Goal: Task Accomplishment & Management: Manage account settings

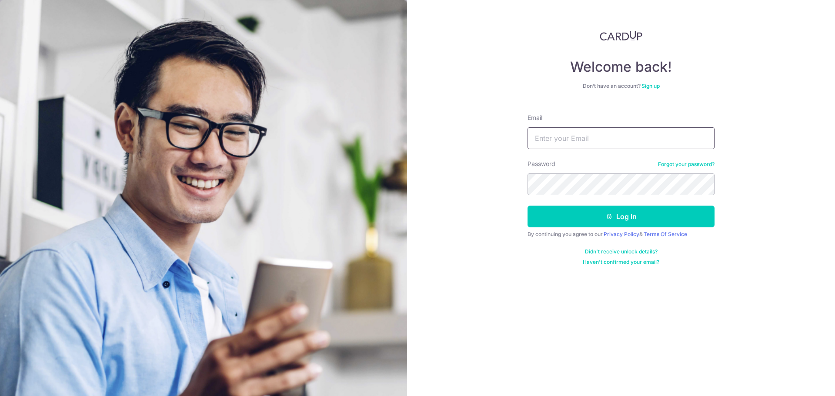
click at [576, 132] on input "Email" at bounding box center [620, 138] width 187 height 22
type input "[EMAIL_ADDRESS][DOMAIN_NAME]"
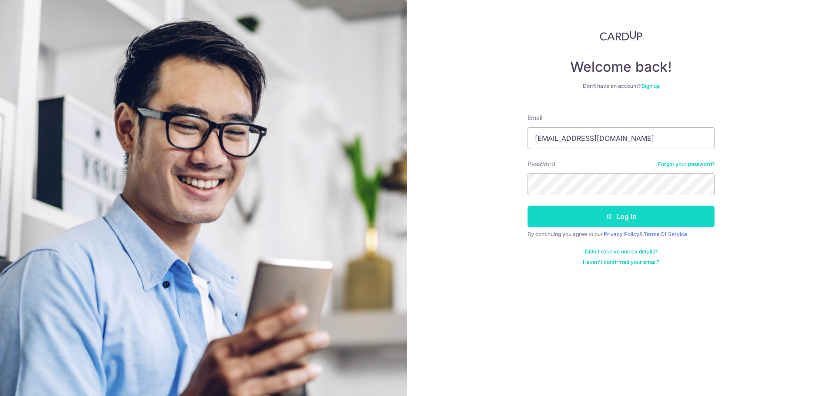
click at [627, 213] on button "Log in" at bounding box center [620, 217] width 187 height 22
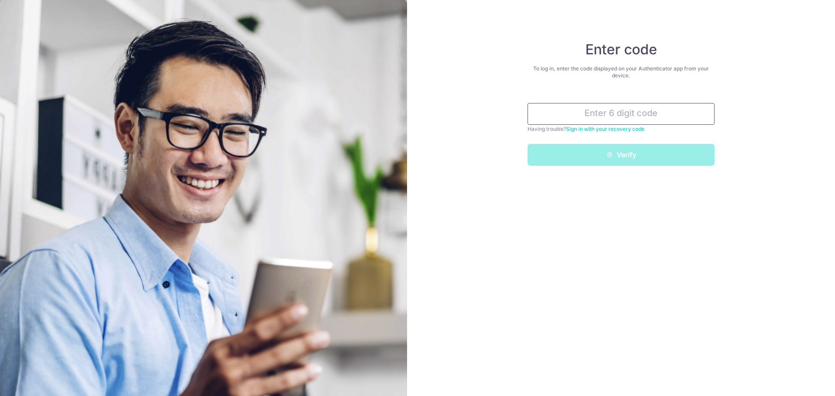
click at [544, 117] on input "text" at bounding box center [620, 114] width 187 height 22
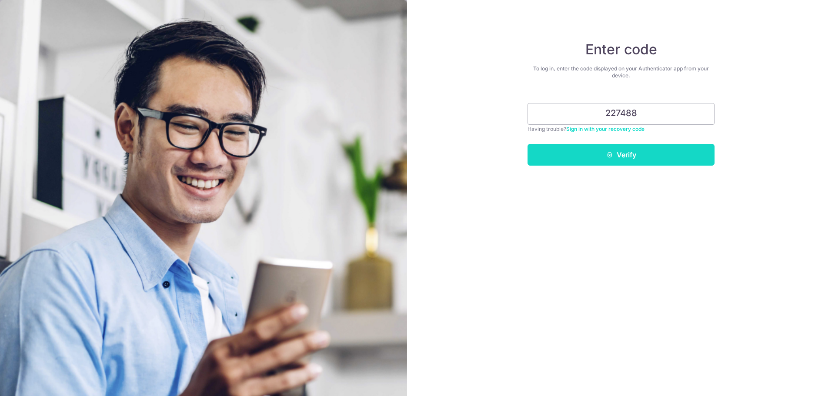
type input "227488"
click at [622, 155] on button "Verify" at bounding box center [620, 155] width 187 height 22
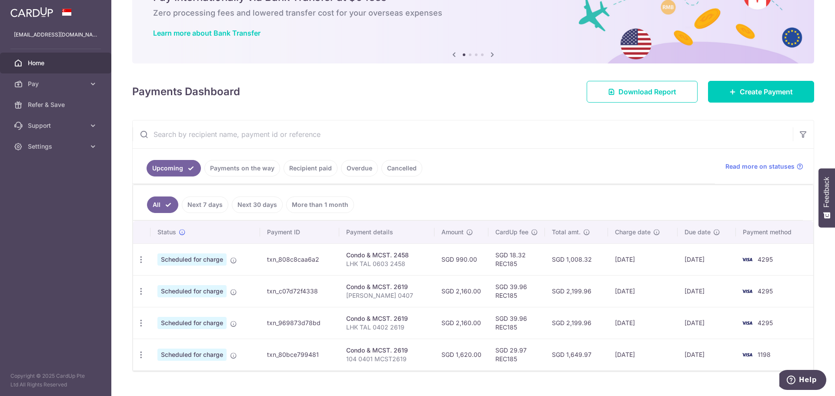
scroll to position [65, 0]
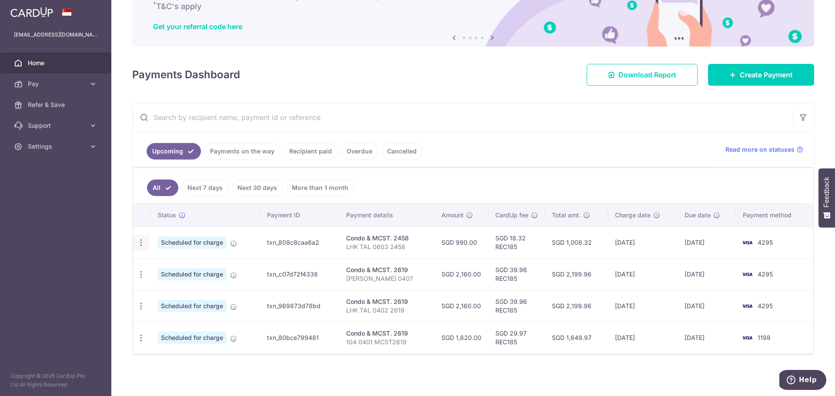
click at [140, 243] on icon "button" at bounding box center [141, 242] width 9 height 9
click at [167, 264] on span "Update payment" at bounding box center [187, 266] width 59 height 10
radio input "true"
type input "990.00"
type input "25/10/2025"
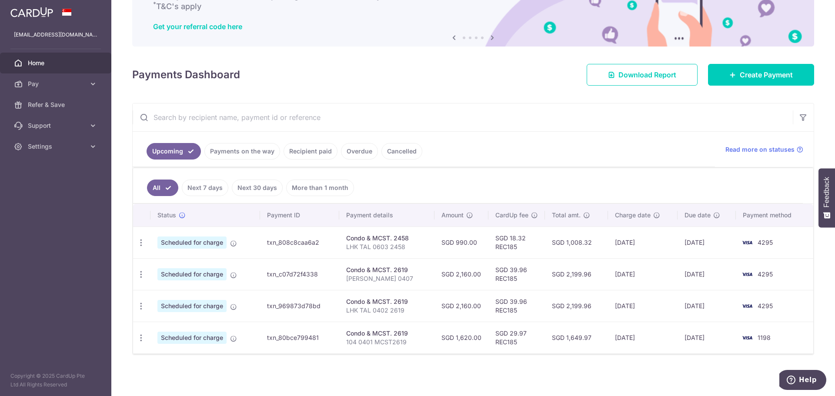
type input "LHK TAL 0603 2458"
type input "REC185"
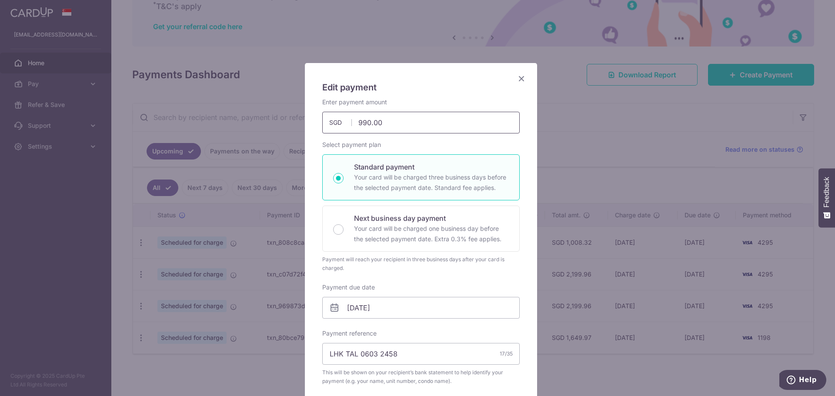
click at [355, 121] on input "990.00" at bounding box center [420, 123] width 197 height 22
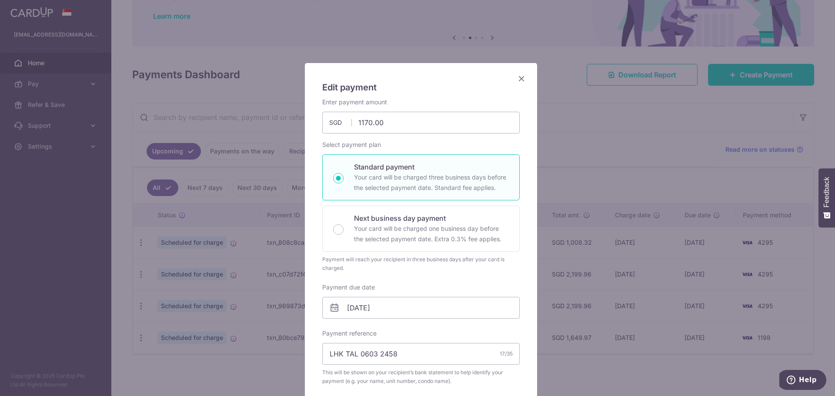
type input "1,170.00"
click at [333, 307] on icon at bounding box center [334, 308] width 10 height 10
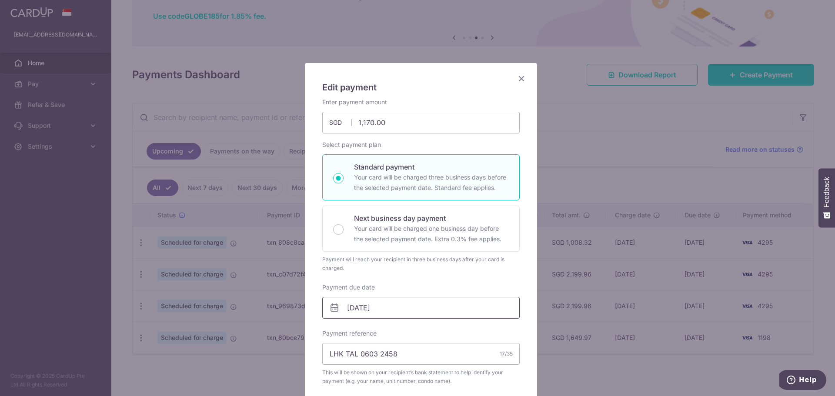
click at [348, 304] on input "25/10/2025" at bounding box center [420, 308] width 197 height 22
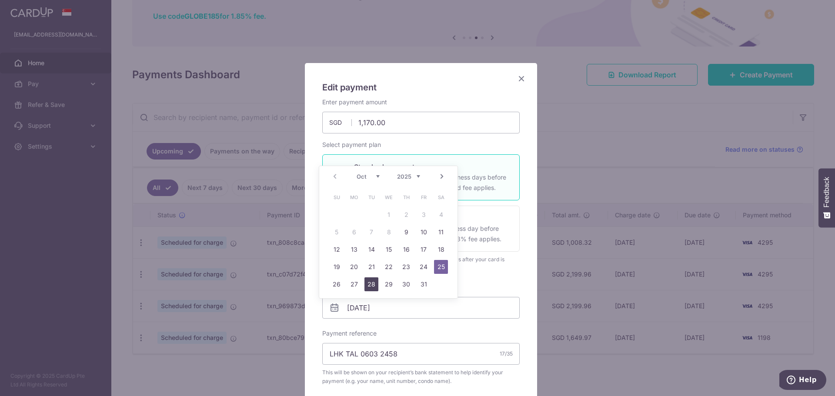
click at [373, 282] on link "28" at bounding box center [371, 284] width 14 height 14
type input "28/10/2025"
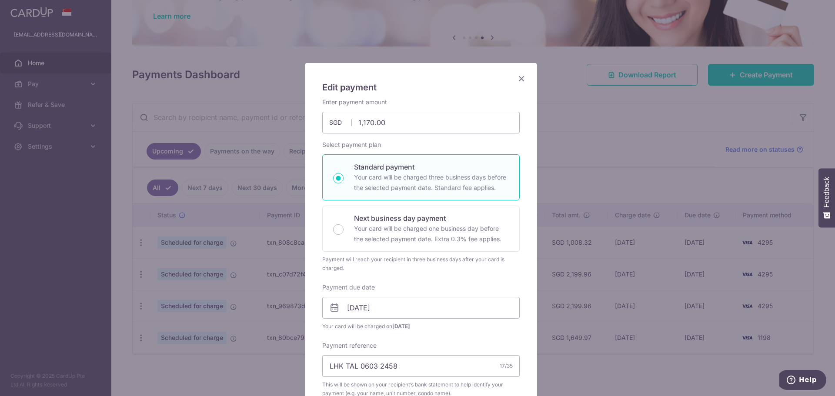
scroll to position [456, 0]
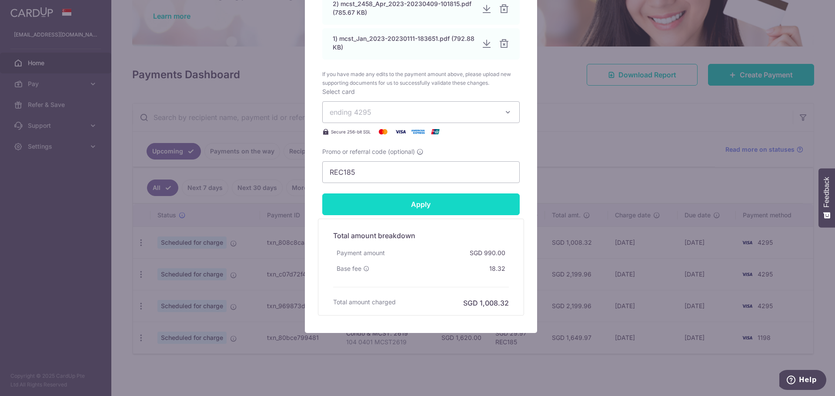
click at [412, 198] on input "Apply" at bounding box center [420, 204] width 197 height 22
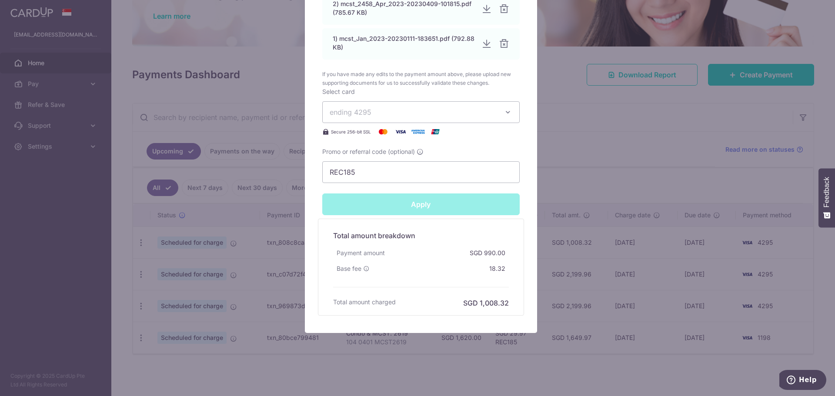
type input "Successfully Applied"
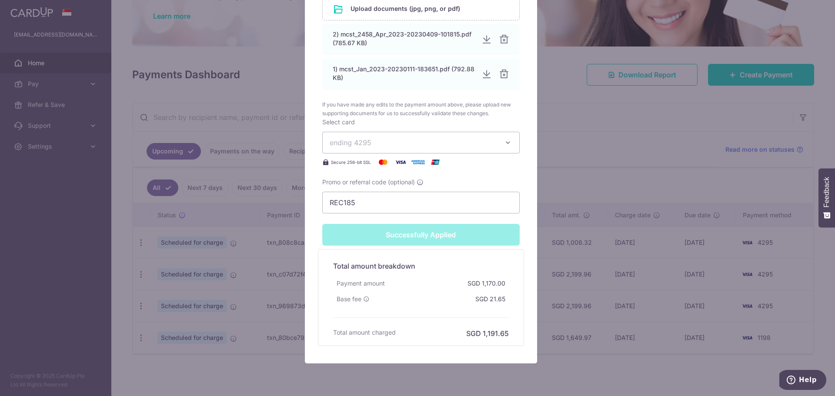
scroll to position [486, 0]
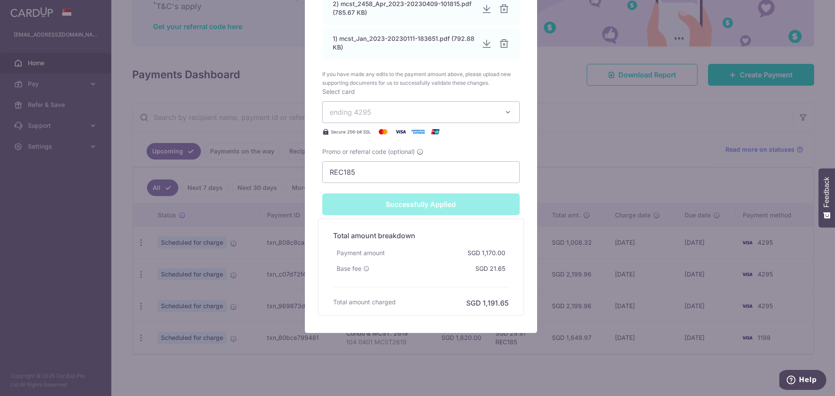
click at [617, 187] on div "Edit payment By clicking apply, you will make changes to all payments to 2458 s…" at bounding box center [417, 198] width 835 height 396
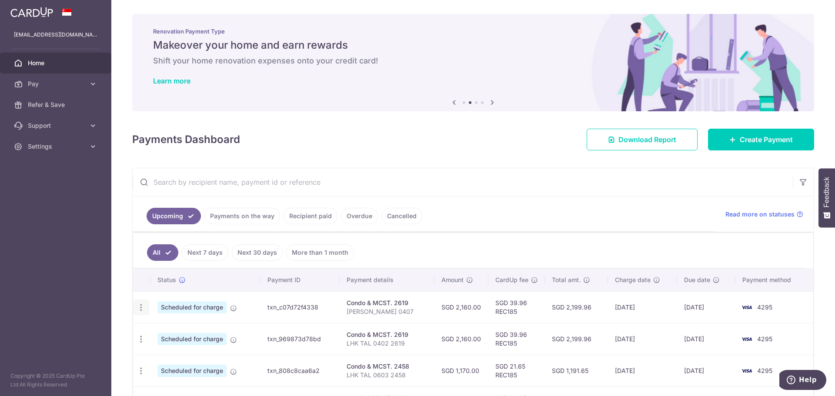
click at [140, 305] on icon "button" at bounding box center [141, 307] width 9 height 9
click at [169, 331] on span "Update payment" at bounding box center [187, 331] width 59 height 10
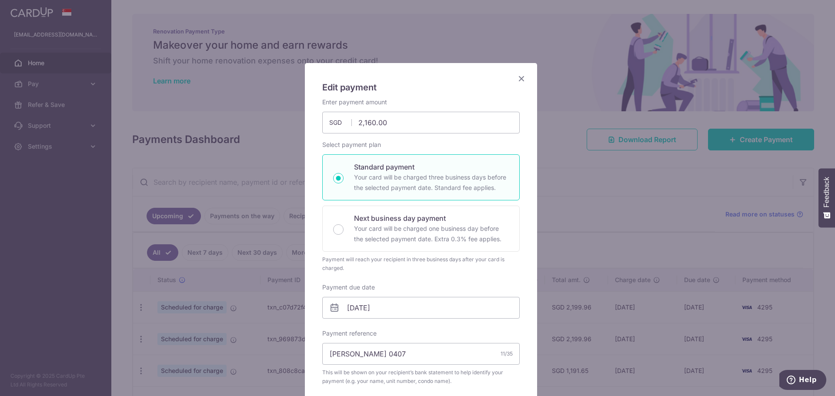
click at [516, 74] on icon "Close" at bounding box center [521, 78] width 10 height 11
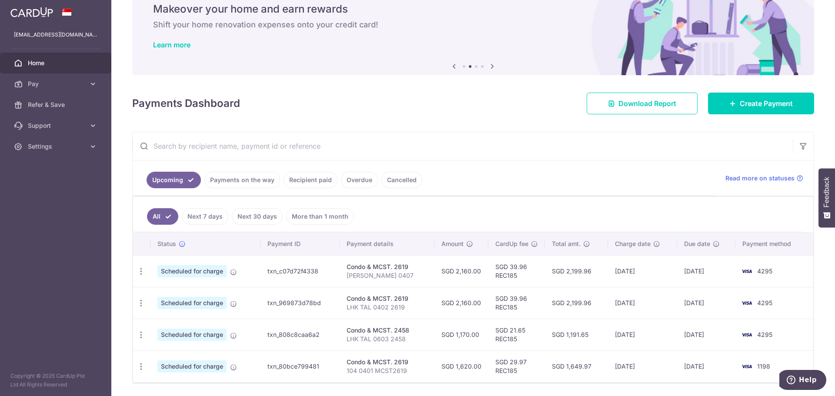
scroll to position [65, 0]
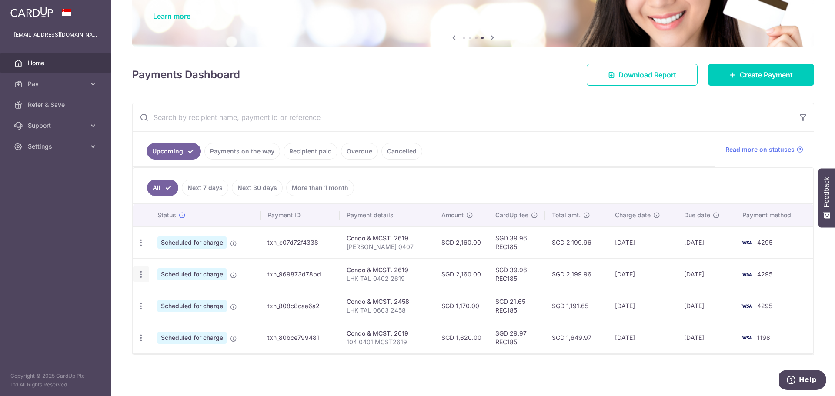
click at [138, 276] on icon "button" at bounding box center [141, 274] width 9 height 9
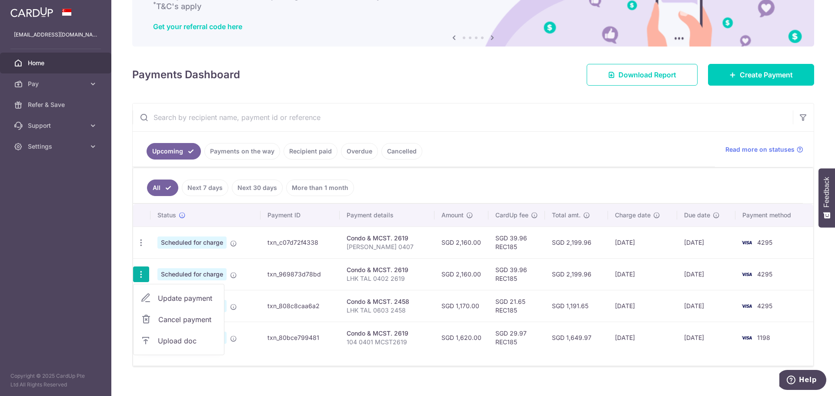
click at [206, 295] on span "Update payment" at bounding box center [187, 298] width 59 height 10
radio input "true"
type input "LHK TAL 0402 2619"
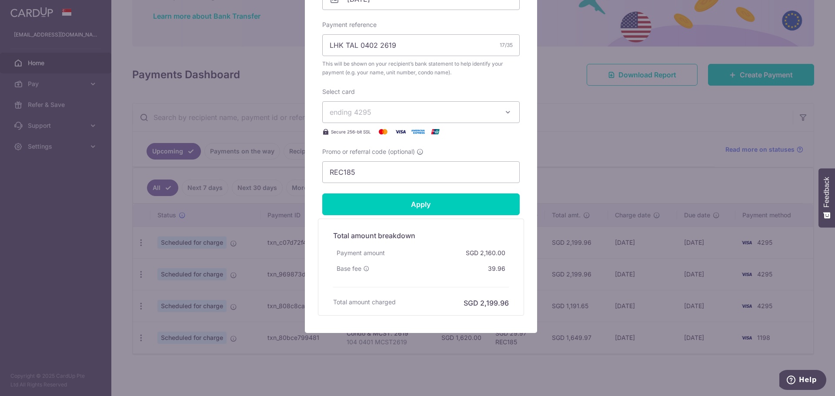
scroll to position [0, 0]
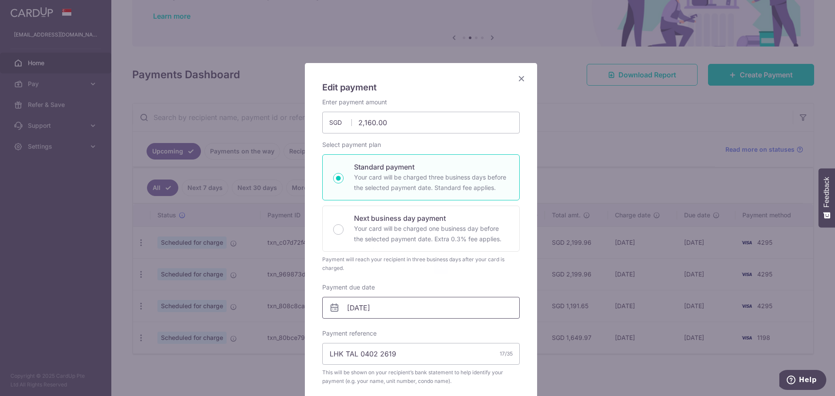
click at [368, 309] on input "25/10/2025" at bounding box center [420, 308] width 197 height 22
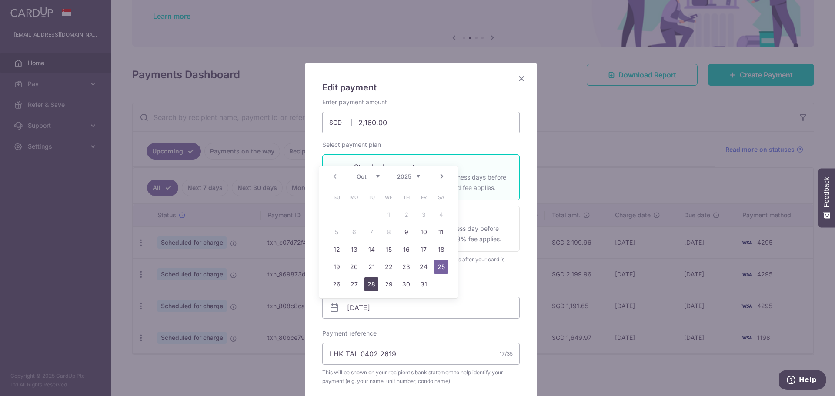
click at [372, 285] on link "28" at bounding box center [371, 284] width 14 height 14
type input "28/10/2025"
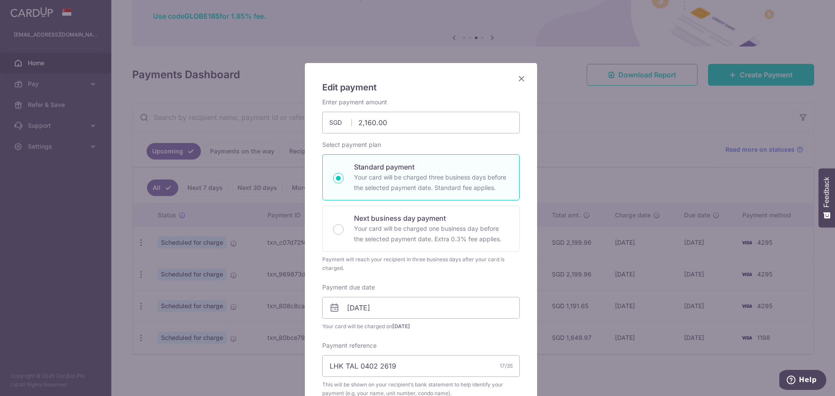
scroll to position [321, 0]
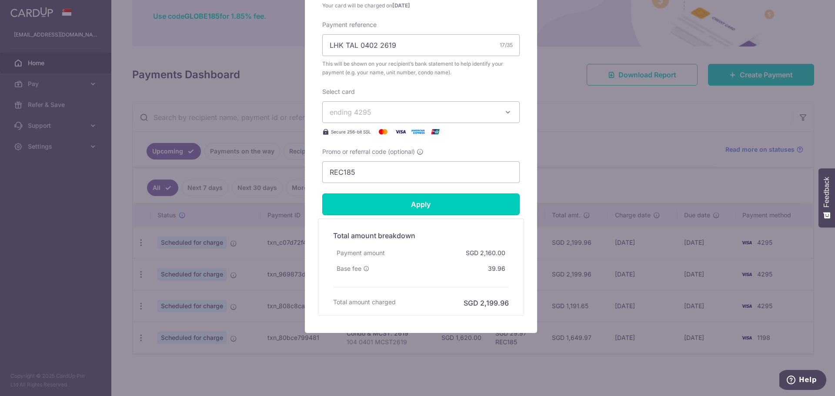
click at [418, 209] on input "Apply" at bounding box center [420, 204] width 197 height 22
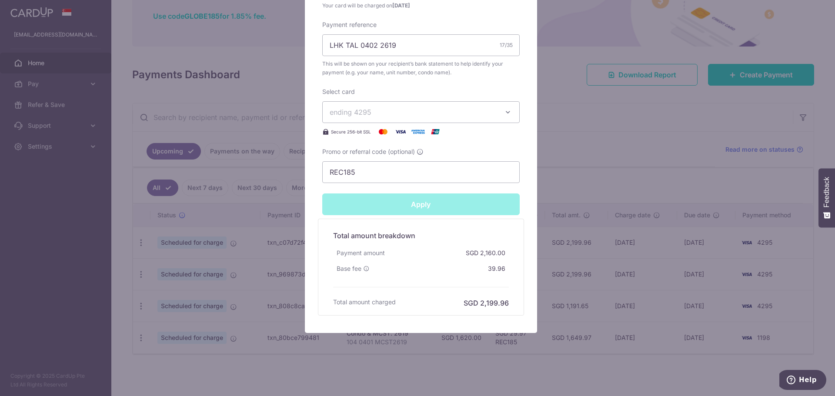
type input "Successfully Applied"
click at [567, 165] on div "Edit payment By clicking apply, you will make changes to all payments to 2619 s…" at bounding box center [417, 198] width 835 height 396
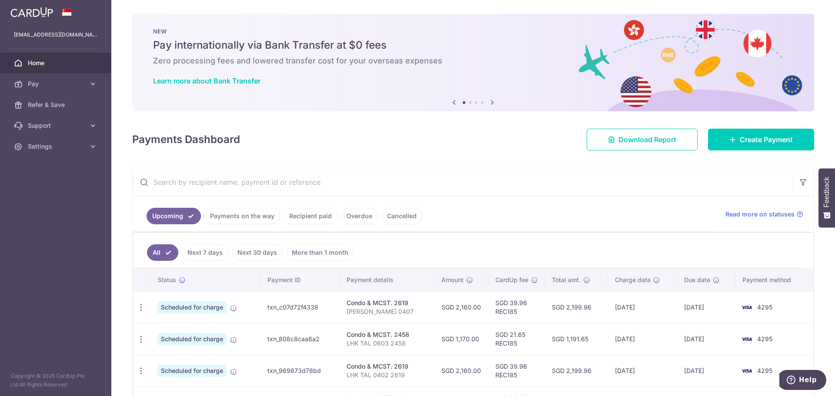
scroll to position [65, 0]
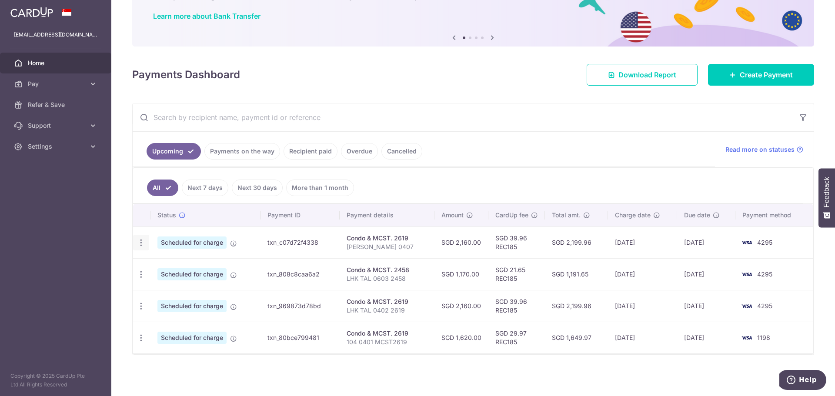
click at [138, 239] on icon "button" at bounding box center [141, 242] width 9 height 9
click at [173, 269] on span "Update payment" at bounding box center [187, 266] width 59 height 10
radio input "true"
type input "2,160.00"
type input "25/10/2025"
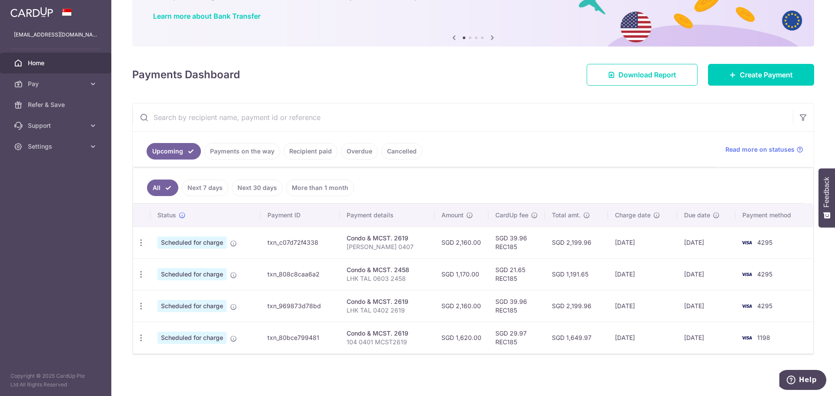
type input "[PERSON_NAME] 0407"
type input "REC185"
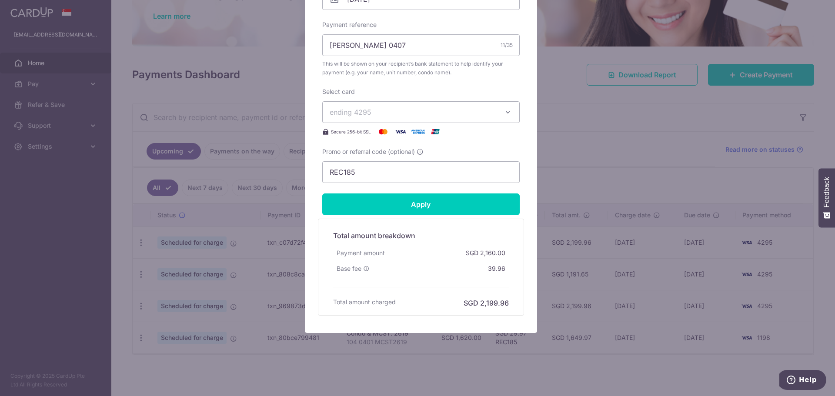
scroll to position [0, 0]
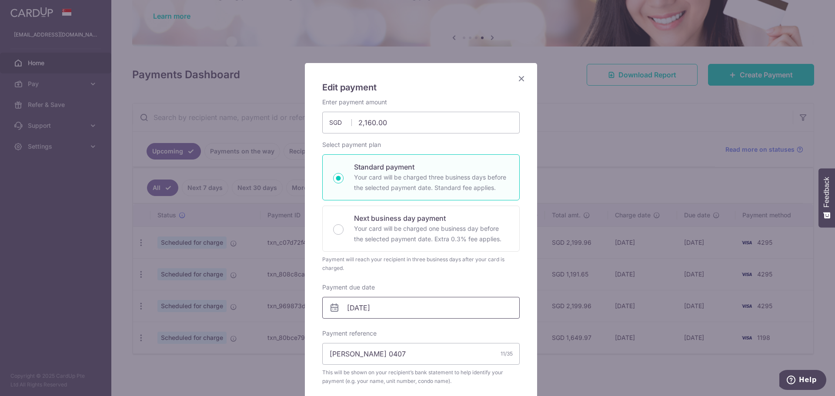
click at [390, 307] on input "25/10/2025" at bounding box center [420, 308] width 197 height 22
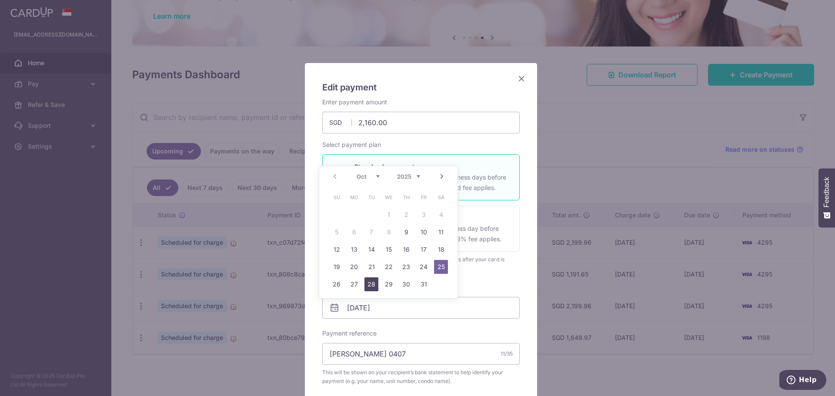
click at [367, 286] on link "28" at bounding box center [371, 284] width 14 height 14
type input "[DATE]"
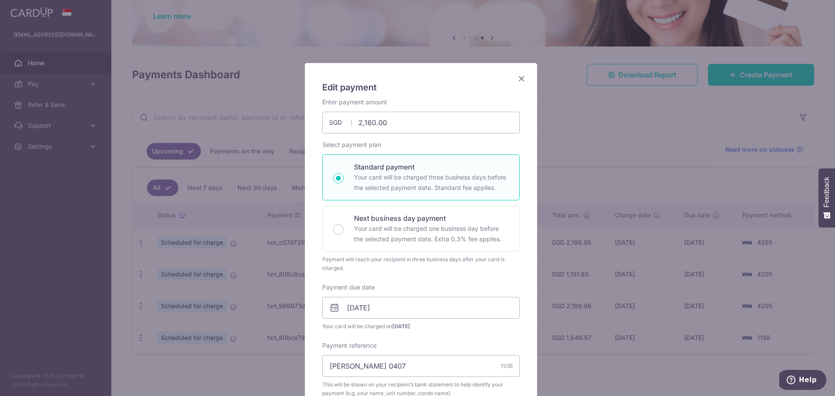
scroll to position [321, 0]
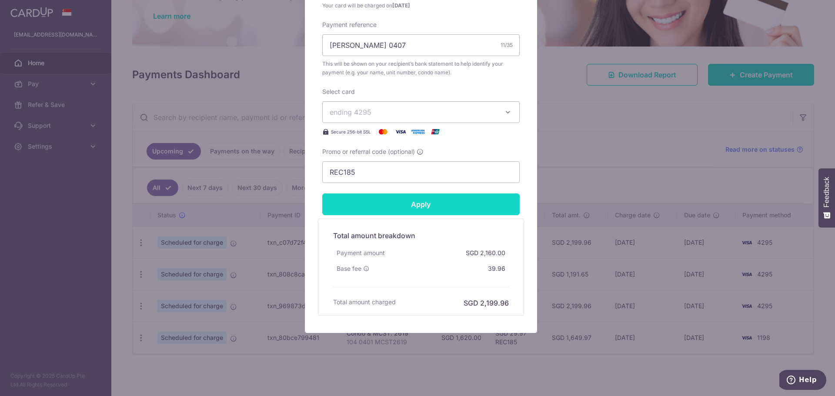
click at [438, 209] on input "Apply" at bounding box center [420, 204] width 197 height 22
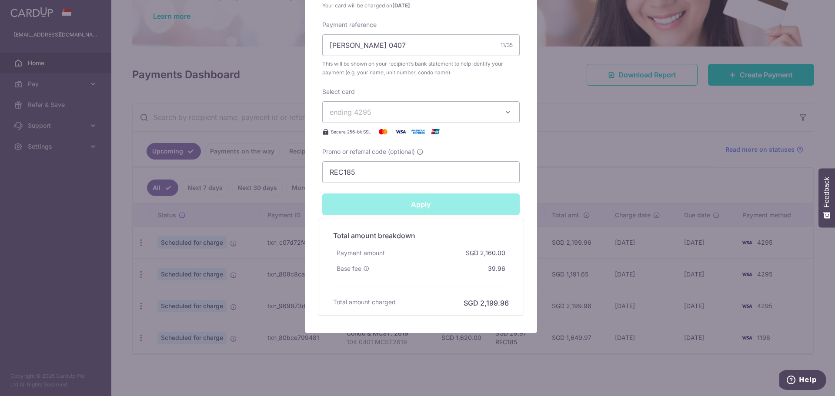
type input "Successfully Applied"
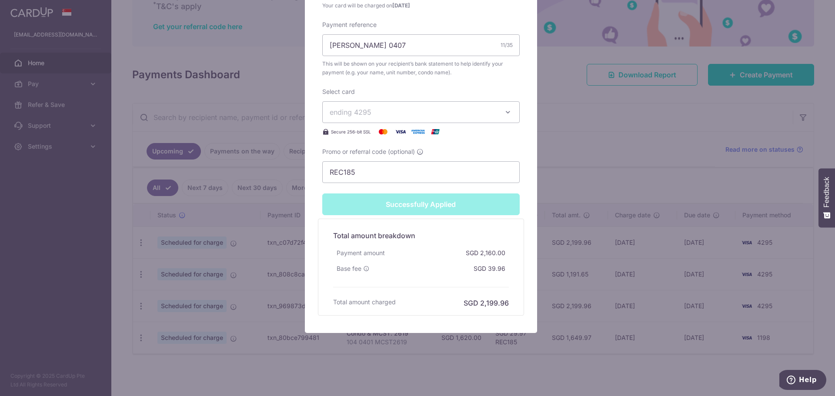
scroll to position [0, 0]
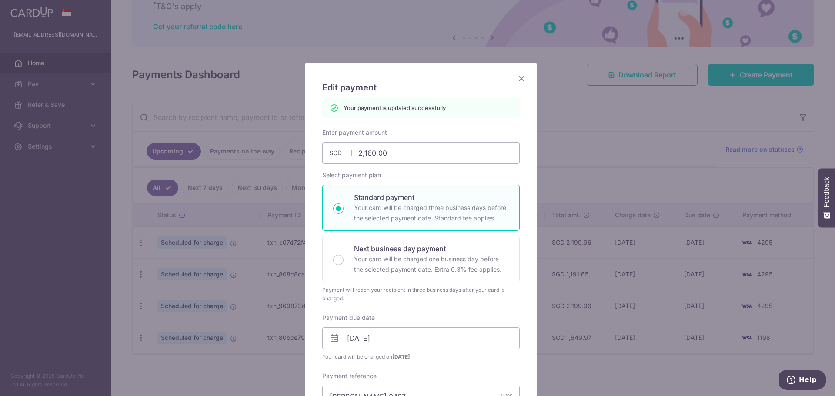
drag, startPoint x: 520, startPoint y: 77, endPoint x: 523, endPoint y: 81, distance: 5.2
click at [520, 77] on icon "Close" at bounding box center [521, 78] width 10 height 11
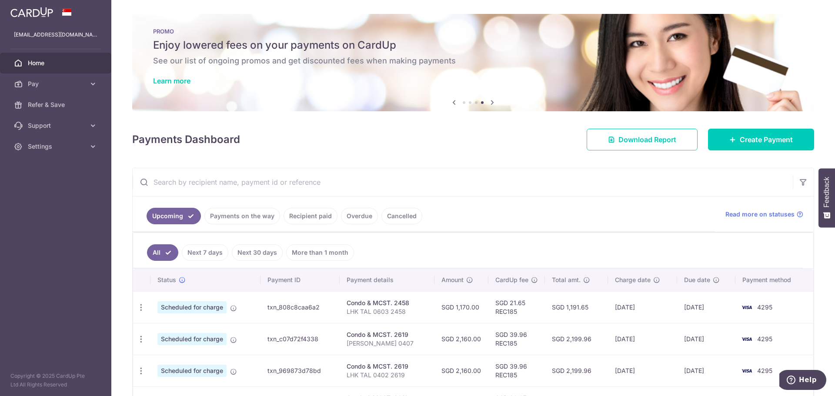
click at [38, 64] on span "Home" at bounding box center [56, 63] width 57 height 9
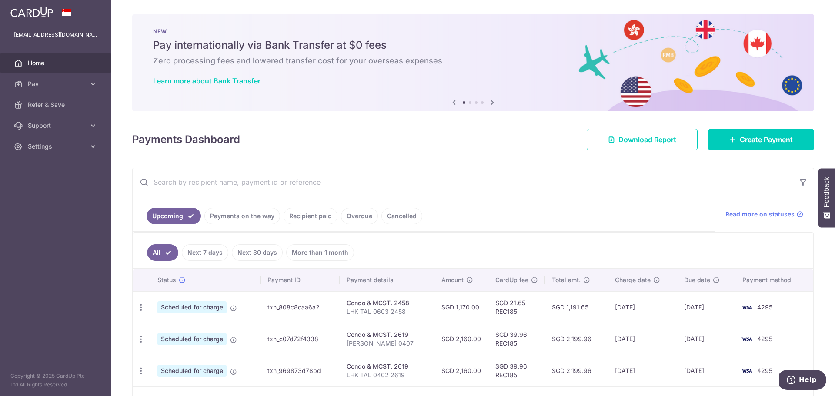
click at [40, 30] on div "[EMAIL_ADDRESS][DOMAIN_NAME] [EMAIL_ADDRESS][DOMAIN_NAME]" at bounding box center [55, 34] width 111 height 21
click at [40, 30] on p "[EMAIL_ADDRESS][DOMAIN_NAME]" at bounding box center [55, 34] width 83 height 9
click at [490, 101] on icon at bounding box center [492, 102] width 10 height 11
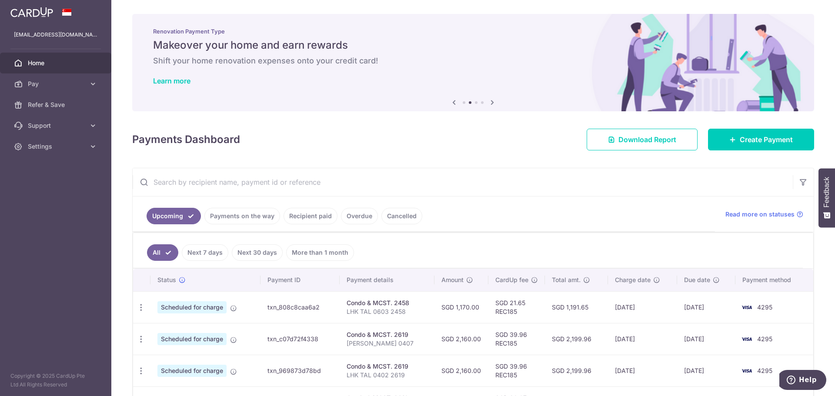
click at [449, 101] on icon at bounding box center [454, 102] width 10 height 11
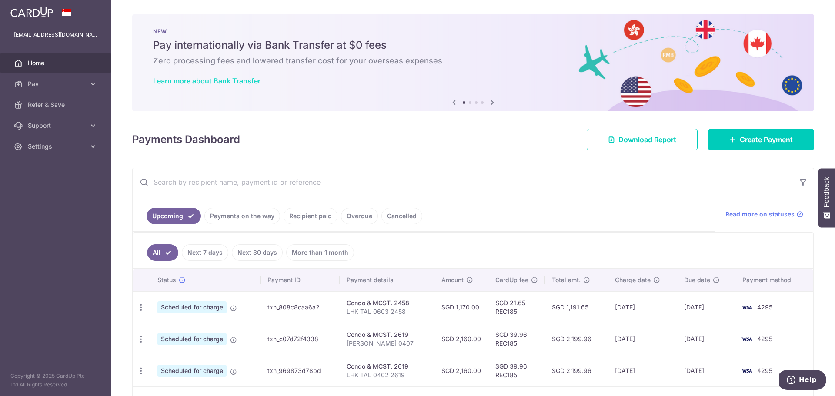
click at [228, 82] on link "Learn more about Bank Transfer" at bounding box center [206, 81] width 107 height 9
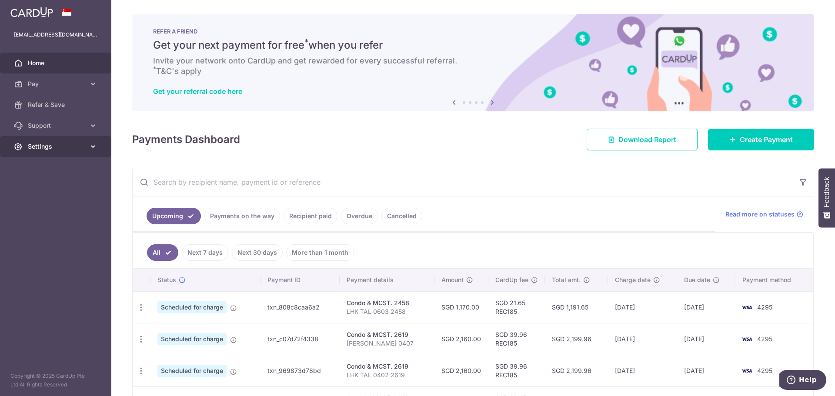
click at [37, 147] on span "Settings" at bounding box center [56, 146] width 57 height 9
click at [39, 188] on span "Logout" at bounding box center [56, 188] width 57 height 9
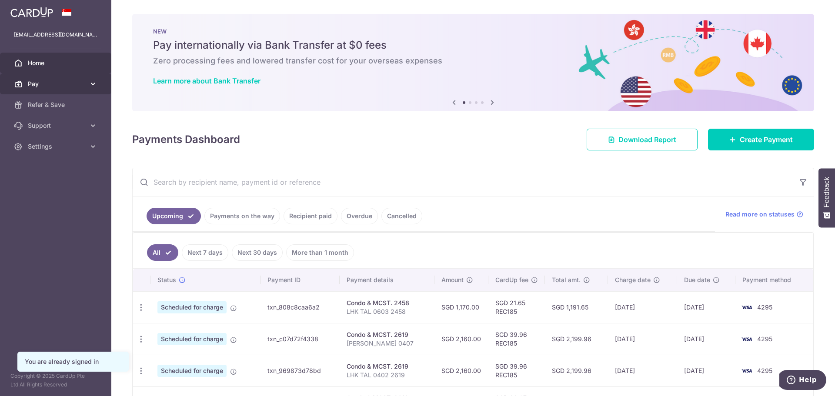
click at [36, 86] on span "Pay" at bounding box center [56, 84] width 57 height 9
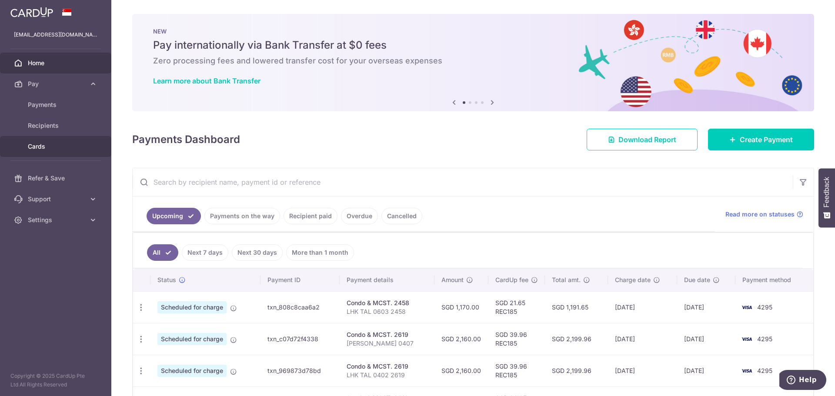
click at [38, 148] on span "Cards" at bounding box center [56, 146] width 57 height 9
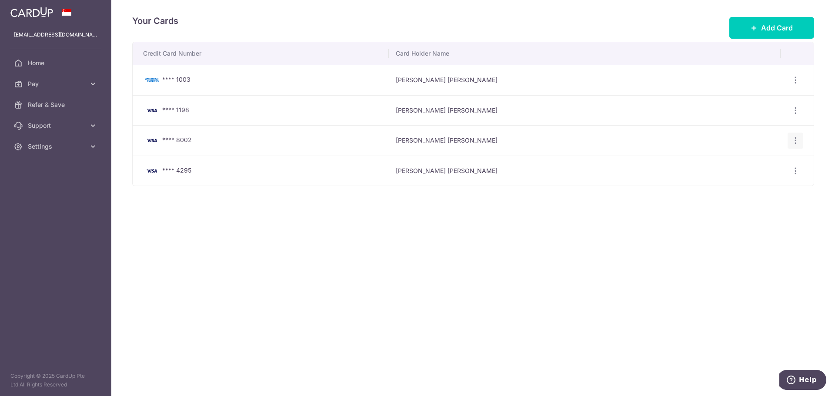
click at [792, 138] on icon "button" at bounding box center [795, 140] width 9 height 9
click at [753, 182] on span "Delete" at bounding box center [766, 185] width 59 height 10
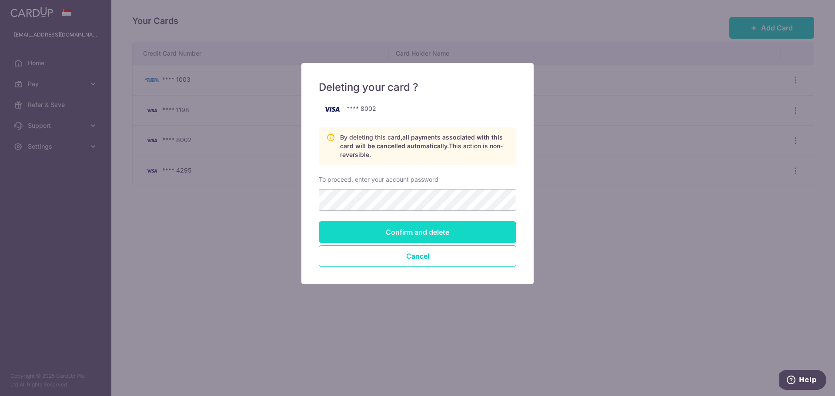
click at [440, 241] on input "Confirm and delete" at bounding box center [417, 232] width 197 height 22
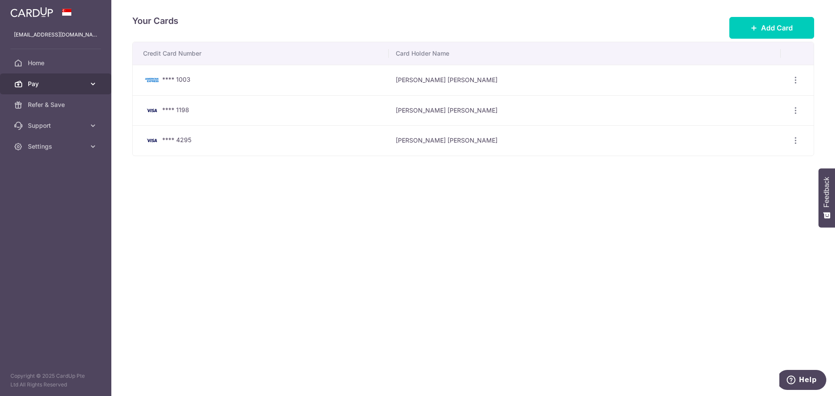
click at [35, 82] on span "Pay" at bounding box center [56, 84] width 57 height 9
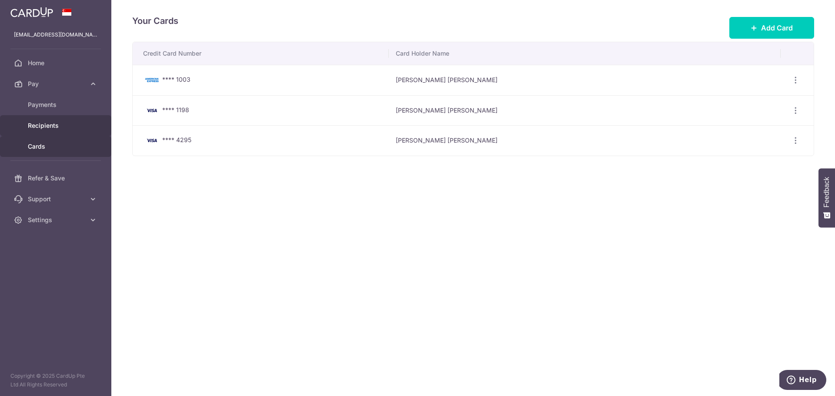
click at [32, 120] on link "Recipients" at bounding box center [55, 125] width 111 height 21
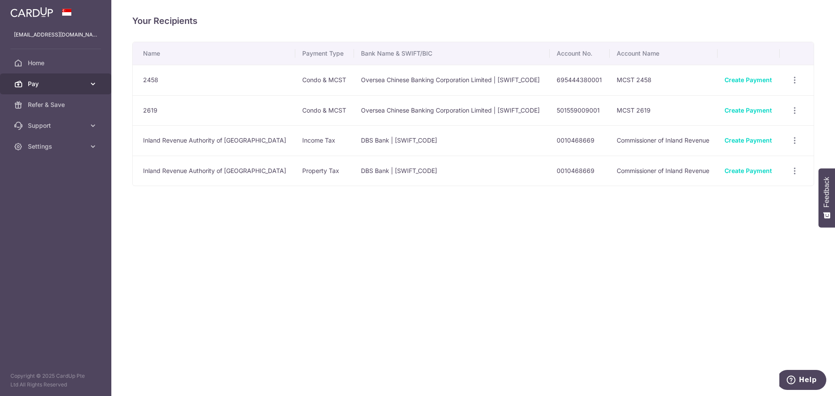
click at [37, 83] on span "Pay" at bounding box center [56, 84] width 57 height 9
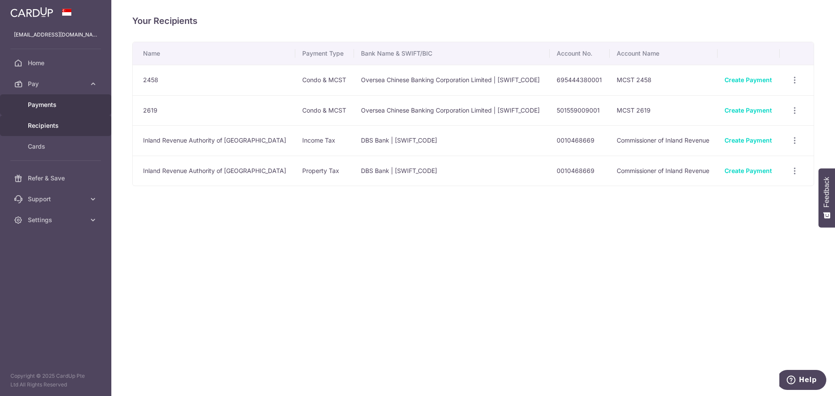
click at [47, 106] on span "Payments" at bounding box center [56, 104] width 57 height 9
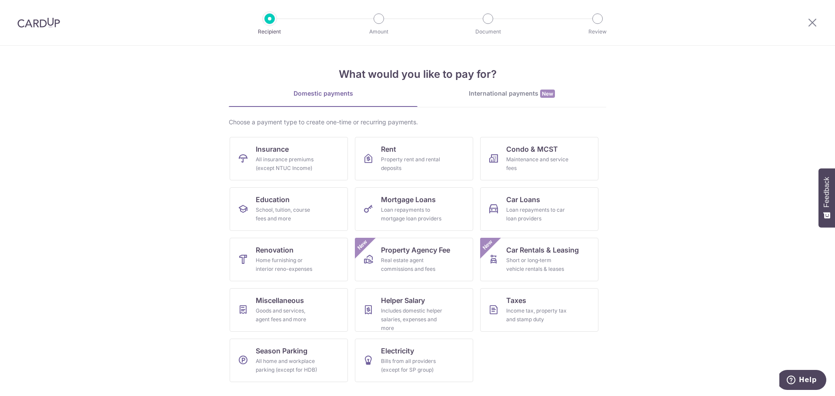
click at [497, 91] on div "International payments New" at bounding box center [511, 93] width 189 height 9
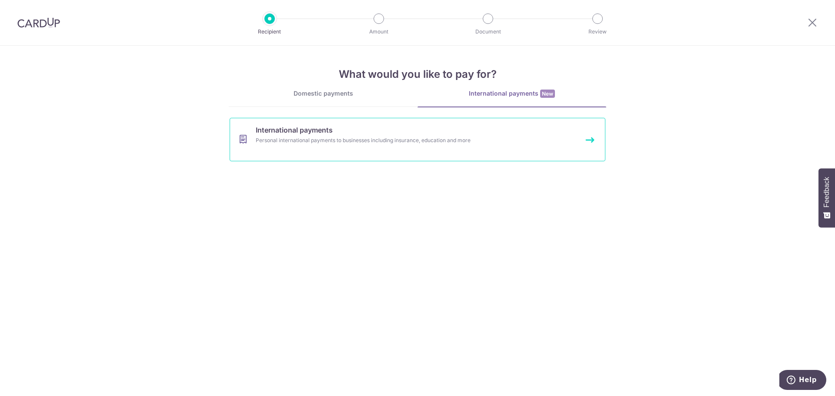
click at [387, 140] on div "Personal international payments to businesses including insurance, education an…" at bounding box center [406, 140] width 300 height 9
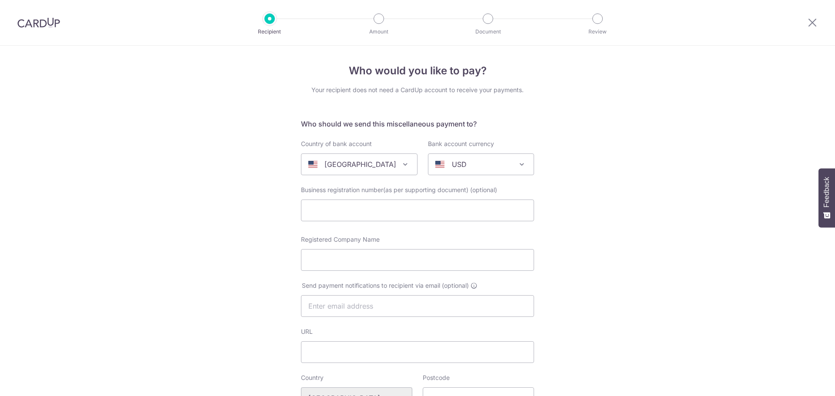
select select
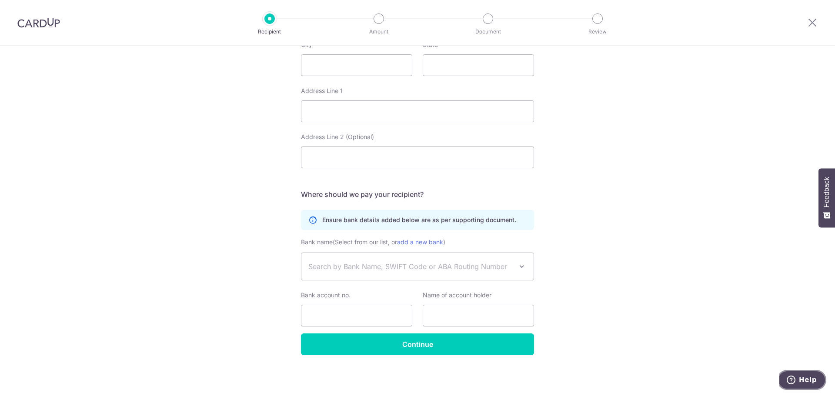
click at [812, 377] on span "Help" at bounding box center [808, 380] width 18 height 8
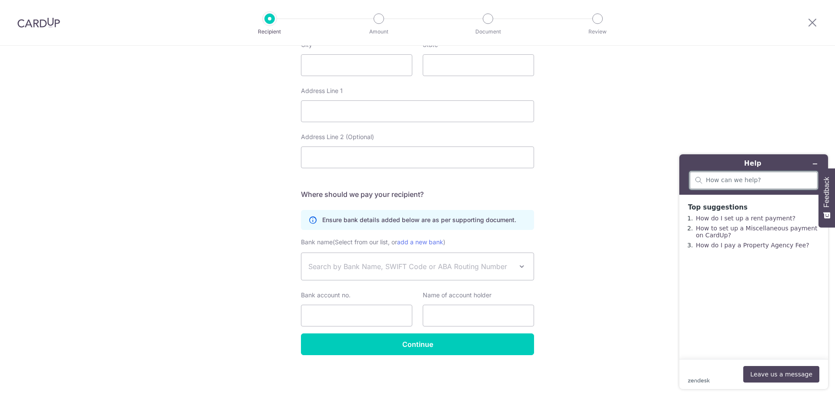
click at [717, 178] on input "search" at bounding box center [759, 181] width 106 height 8
type input "Can I send international payment to an individual person?"
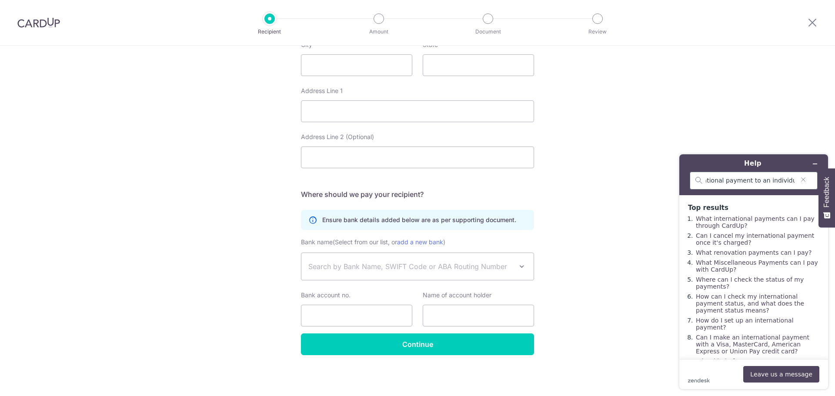
scroll to position [0, 0]
click at [771, 220] on link "What international payments can I pay through CardUp?" at bounding box center [755, 222] width 119 height 14
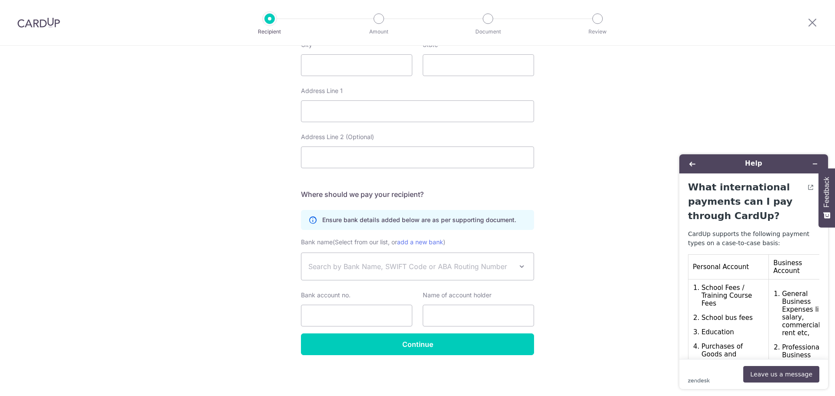
click at [766, 246] on p "CardUp supports the following payment types on a case-to-case basis:" at bounding box center [753, 239] width 131 height 18
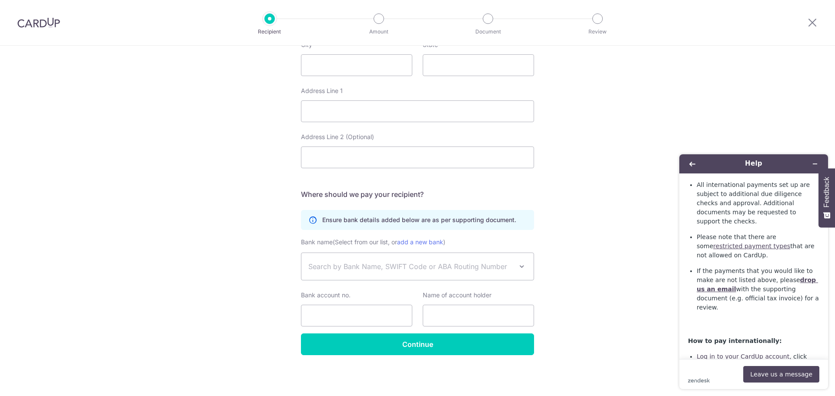
scroll to position [563, 0]
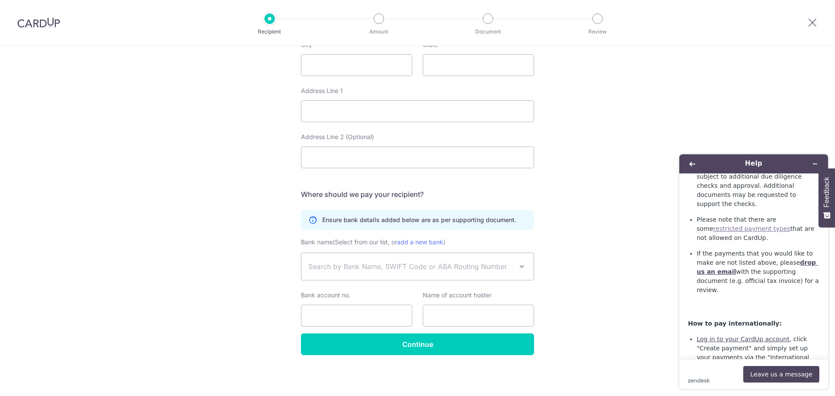
click at [790, 225] on link "restricted payment types" at bounding box center [751, 228] width 77 height 7
click at [803, 280] on div "CardUp supports the following payment types on a case-to-case basis: Personal A…" at bounding box center [753, 19] width 131 height 705
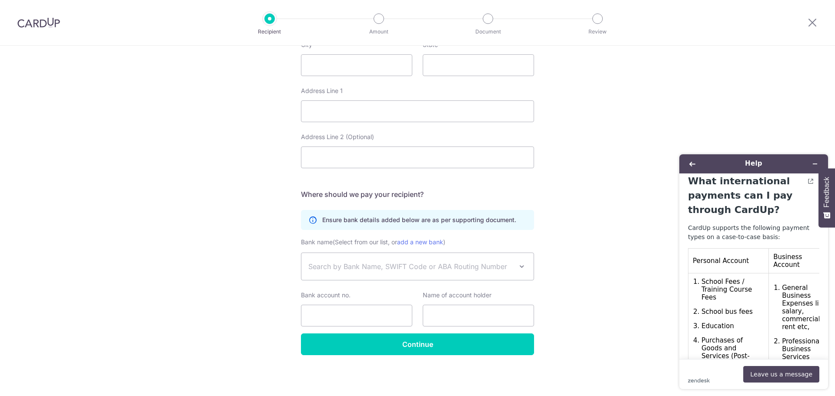
scroll to position [0, 0]
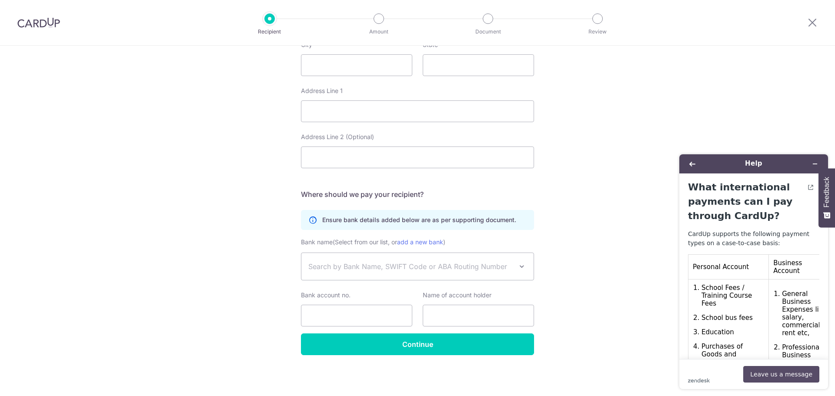
click at [796, 380] on button "Leave us a message" at bounding box center [781, 374] width 76 height 17
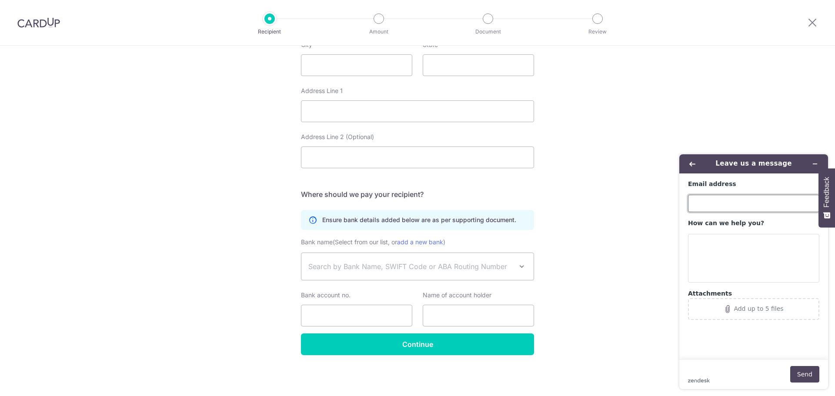
click at [700, 203] on input "Email address" at bounding box center [753, 203] width 131 height 17
type input "liuzhome@gmail.com"
click at [708, 243] on textarea "How can we help you?" at bounding box center [753, 258] width 131 height 49
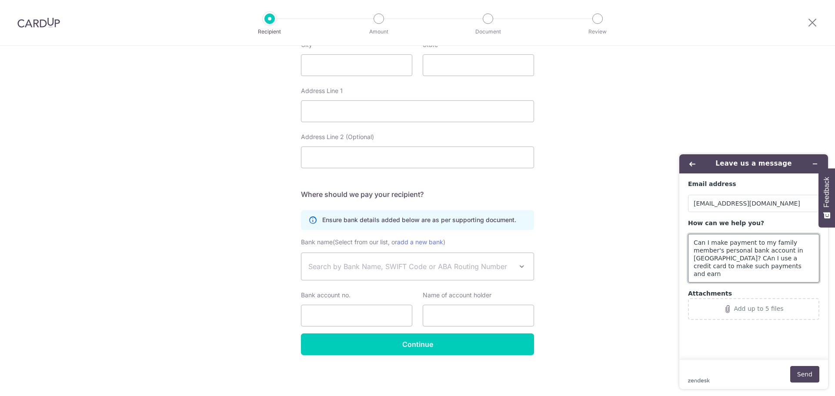
click at [793, 251] on textarea "Can I make payment to my family member's personal bank account in Australia? CA…" at bounding box center [753, 258] width 131 height 49
click at [729, 270] on textarea "Can I make payment to my family member's personal bank account in Australia? Ca…" at bounding box center [753, 258] width 131 height 49
click at [710, 259] on textarea "Can I make payment to my family member's personal bank account in Australia? Ca…" at bounding box center [753, 258] width 131 height 49
click at [783, 268] on textarea "Can I make payment to my family member's personal bank account in Australia? Ca…" at bounding box center [753, 258] width 131 height 49
type textarea "Can I make payment to my family member's personal bank account in Australia? Ca…"
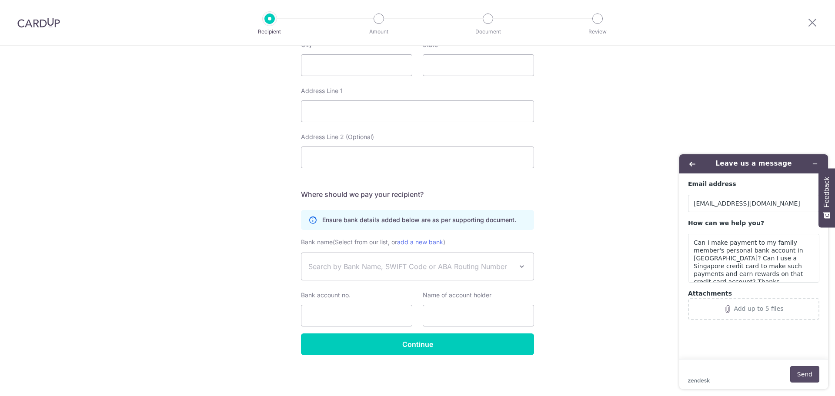
click at [802, 368] on button "Send" at bounding box center [804, 374] width 29 height 17
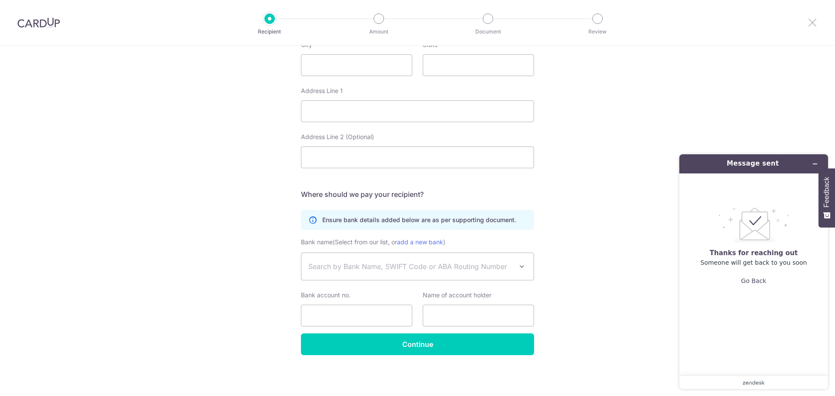
click at [811, 21] on icon at bounding box center [812, 22] width 10 height 11
